Goal: Information Seeking & Learning: Check status

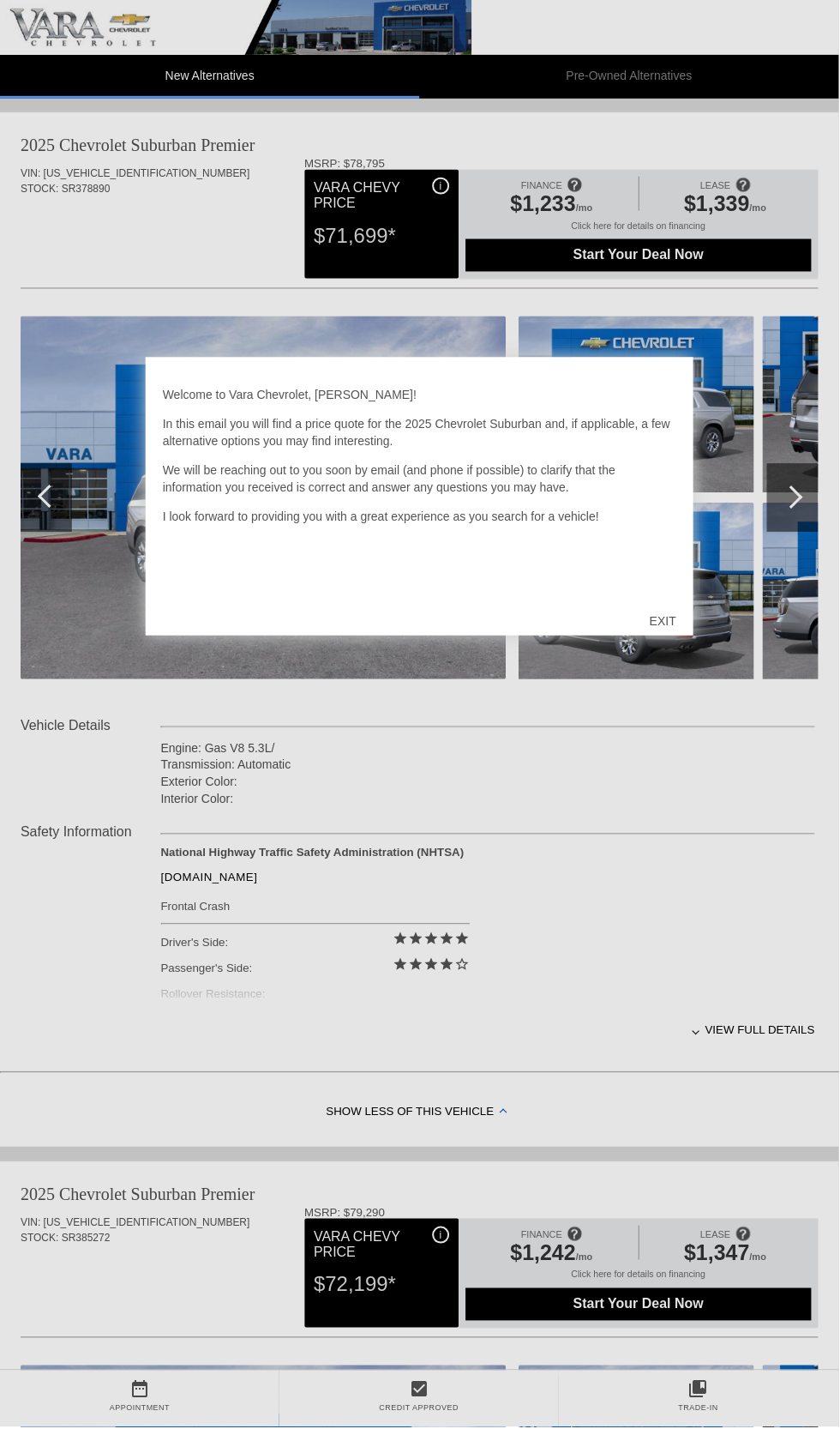
click at [583, 483] on div "Welcome to Vara Chevrolet, [PERSON_NAME]! In this email you will find a price q…" at bounding box center [420, 486] width 515 height 223
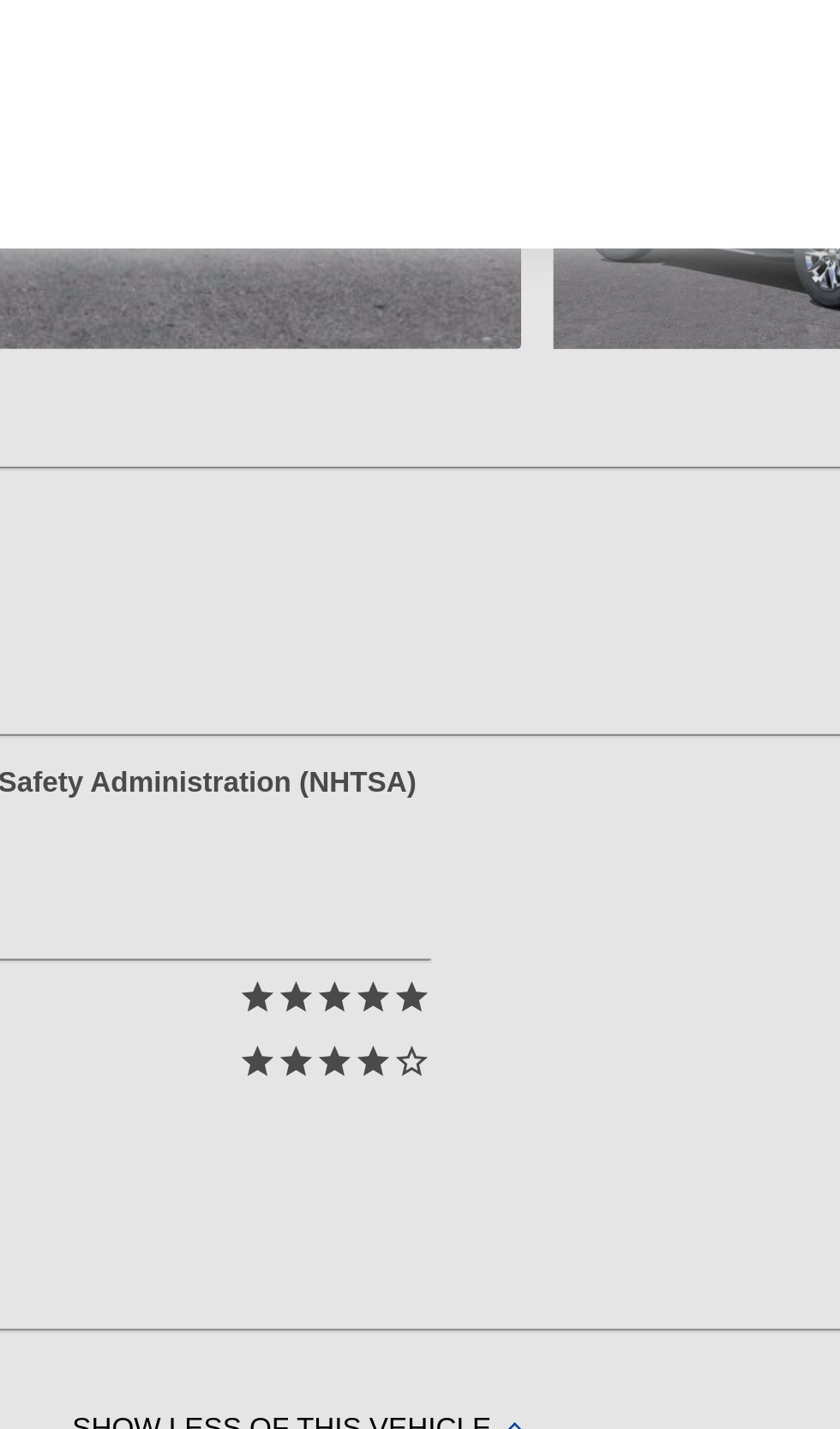
scroll to position [4, 0]
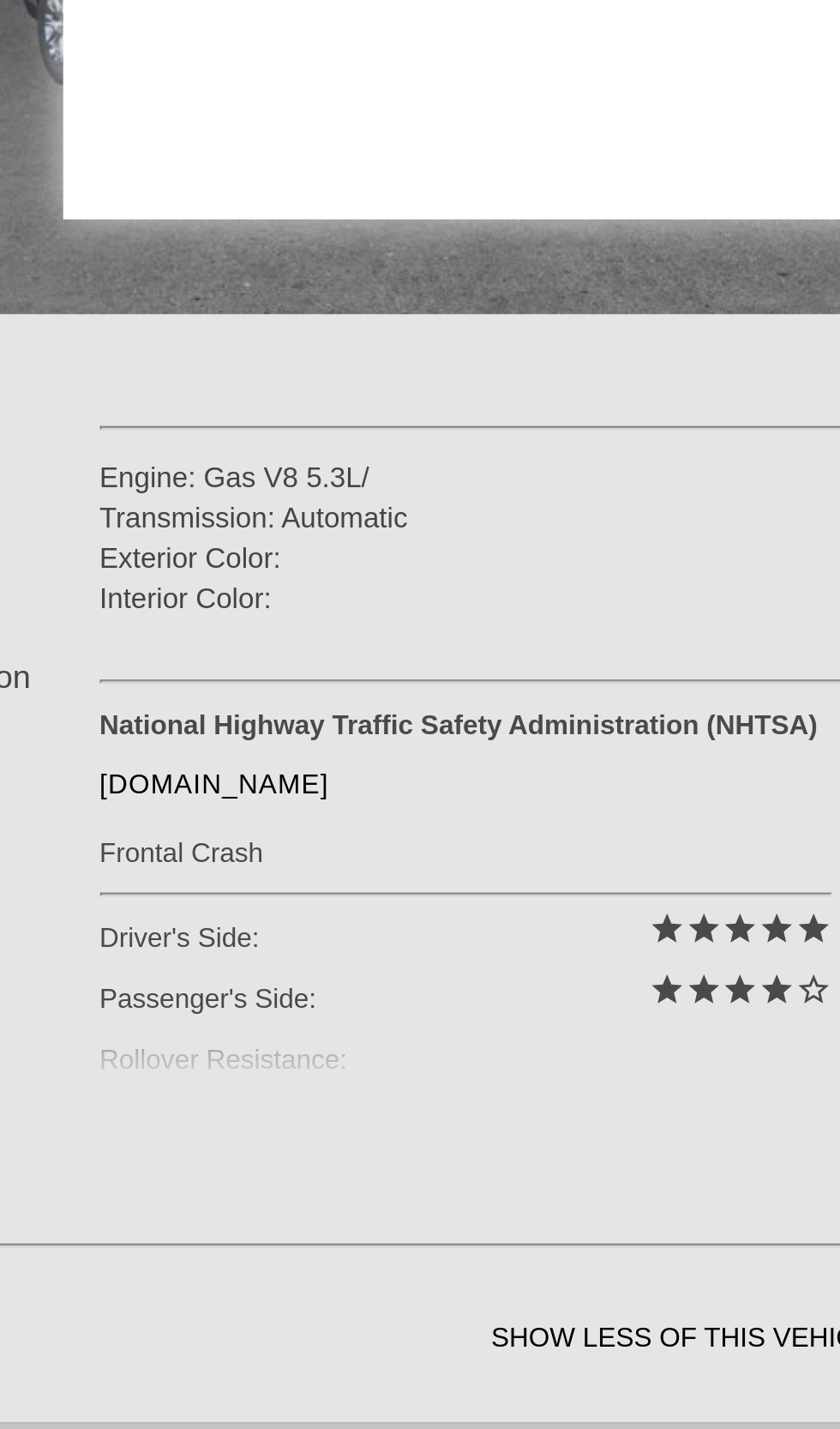
click at [332, 845] on div at bounding box center [420, 714] width 840 height 1429
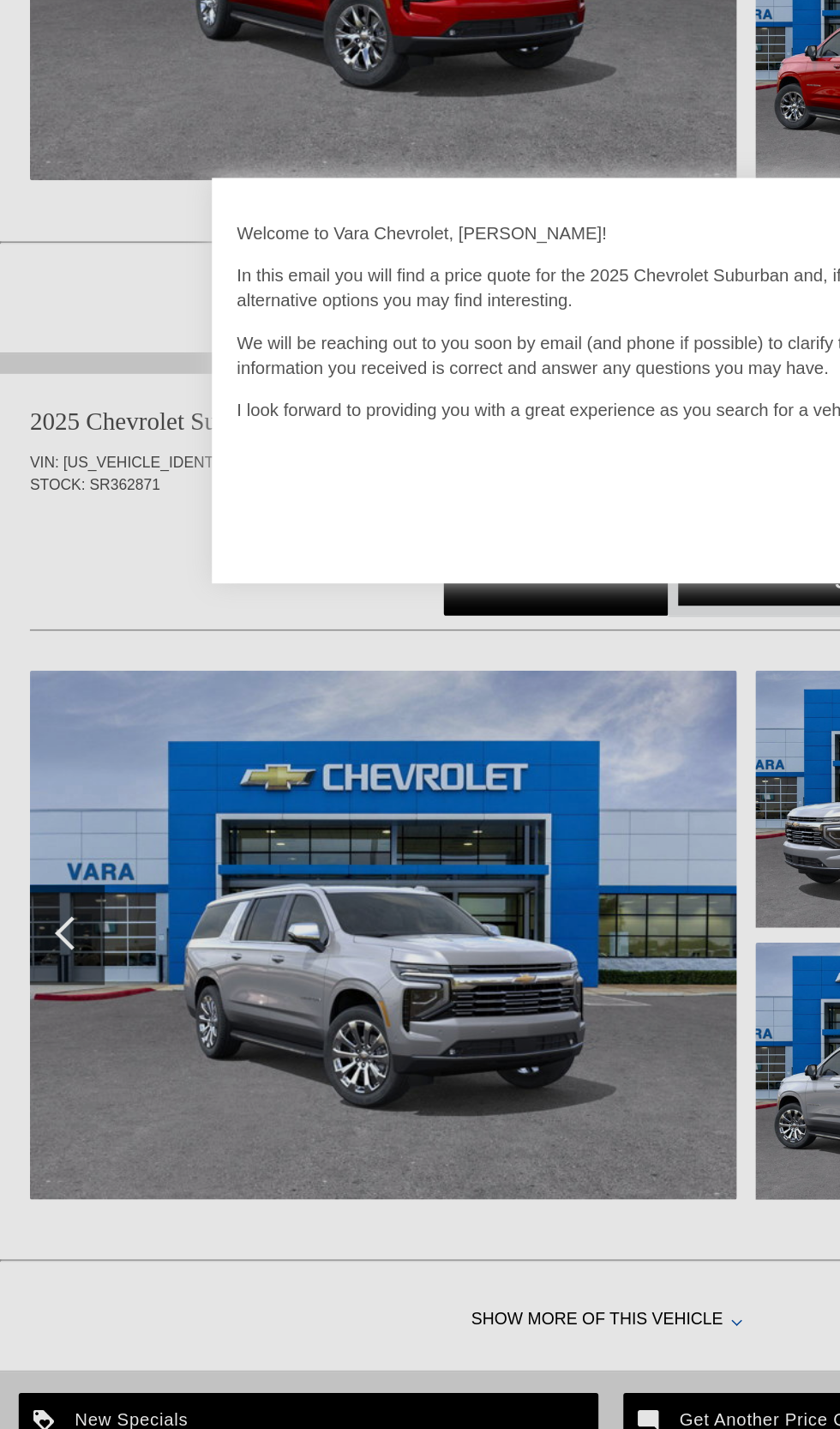
scroll to position [0, 0]
